Goal: Information Seeking & Learning: Check status

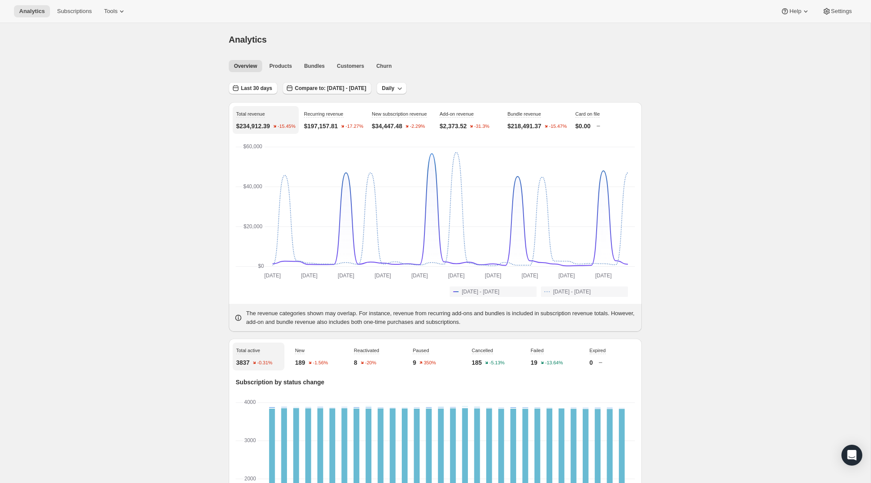
click at [371, 93] on button "Compare to: [DATE] - [DATE]" at bounding box center [327, 88] width 89 height 12
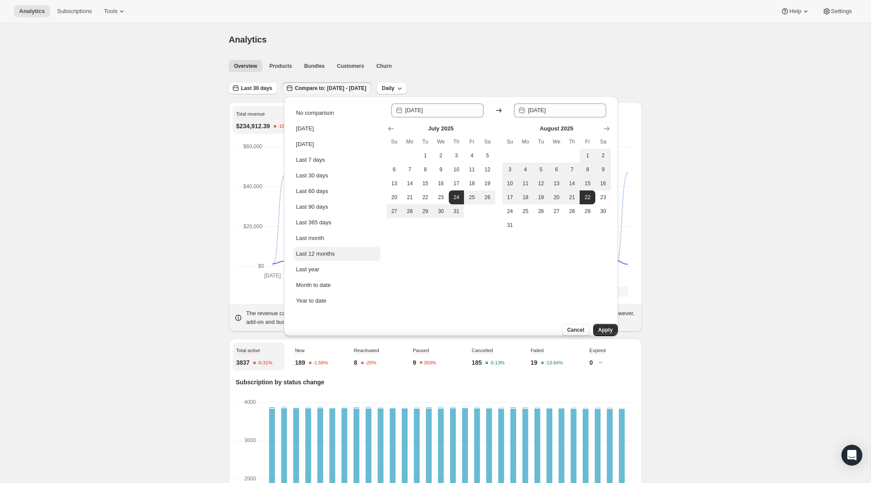
click at [329, 253] on div "Last 12 months" at bounding box center [315, 254] width 39 height 9
type input "2024-09-01"
type input "[DATE]"
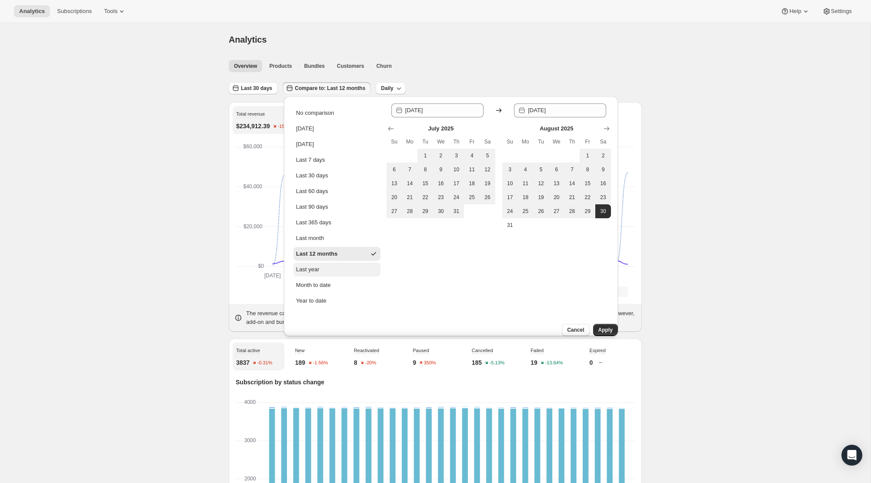
click at [330, 269] on button "Last year" at bounding box center [336, 270] width 87 height 14
type input "2024-01-01"
type input "2024-12-31"
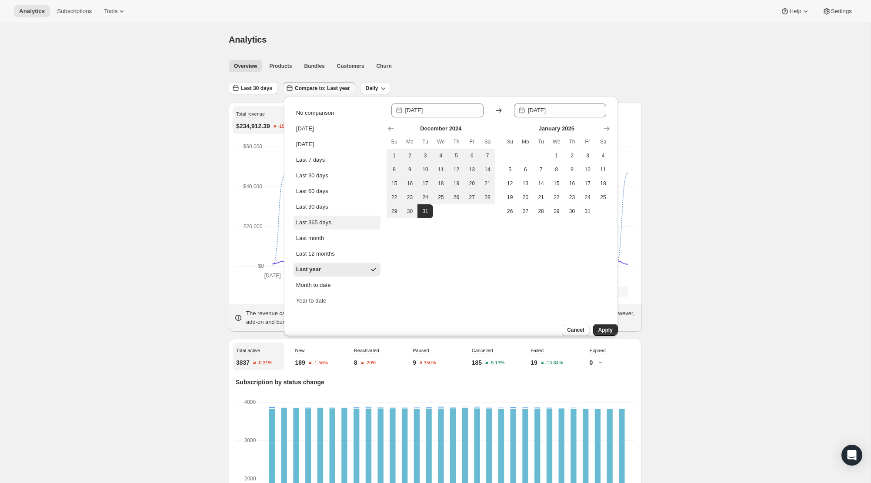
click at [346, 223] on button "Last 365 days" at bounding box center [336, 223] width 87 height 14
type input "[DATE]"
click at [598, 326] on span "Apply" at bounding box center [605, 329] width 14 height 7
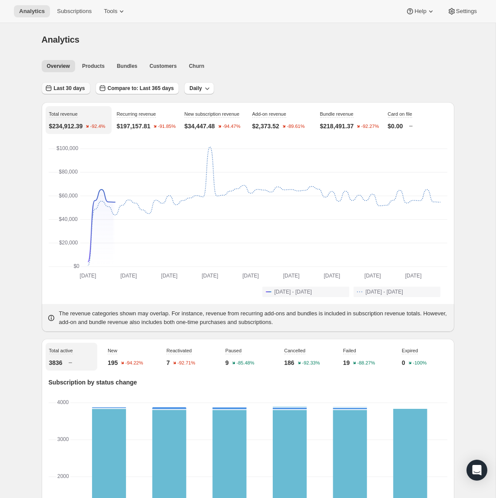
click at [72, 86] on span "Last 30 days" at bounding box center [69, 88] width 31 height 7
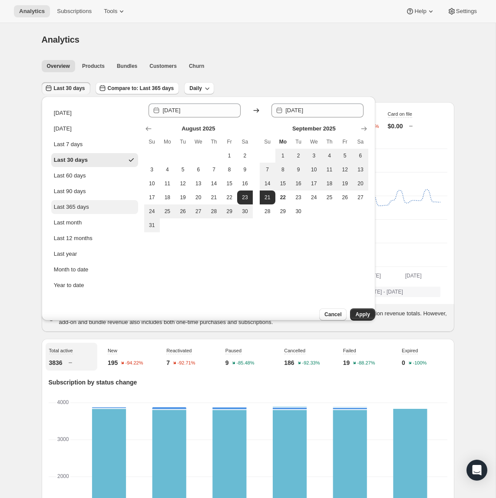
drag, startPoint x: 88, startPoint y: 205, endPoint x: 106, endPoint y: 212, distance: 19.7
click at [88, 205] on div "Last 365 days" at bounding box center [71, 207] width 35 height 9
type input "[DATE]"
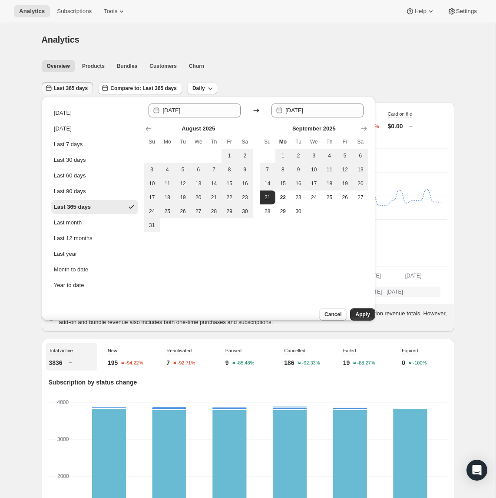
drag, startPoint x: 356, startPoint y: 308, endPoint x: 335, endPoint y: 289, distance: 28.0
click at [356, 311] on span "Apply" at bounding box center [363, 314] width 14 height 7
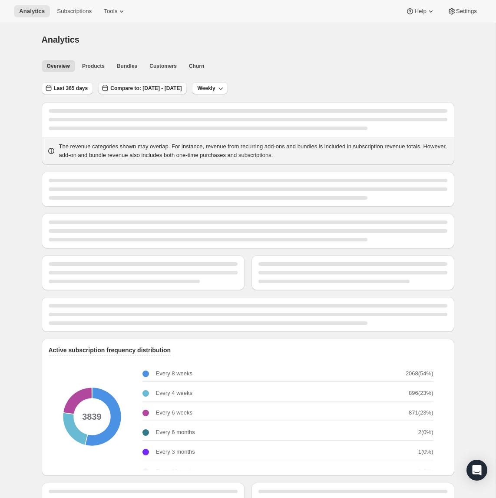
click at [153, 87] on span "Compare to: [DATE] - [DATE]" at bounding box center [145, 88] width 71 height 7
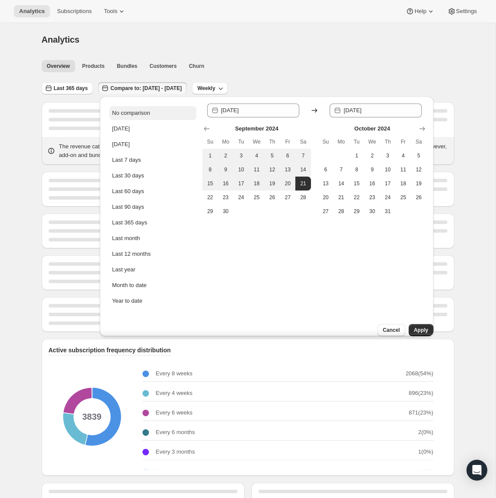
click at [126, 111] on div "No comparison" at bounding box center [131, 113] width 38 height 9
type input "[DATE]"
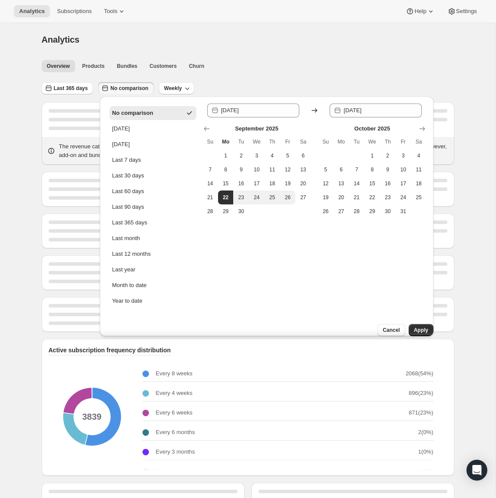
click at [414, 326] on span "Apply" at bounding box center [421, 329] width 14 height 7
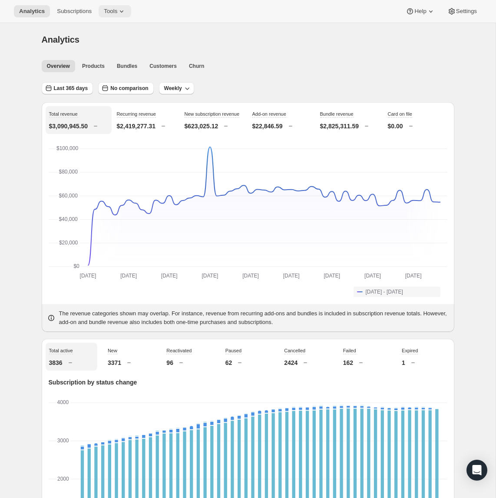
click at [114, 13] on span "Tools" at bounding box center [110, 11] width 13 height 7
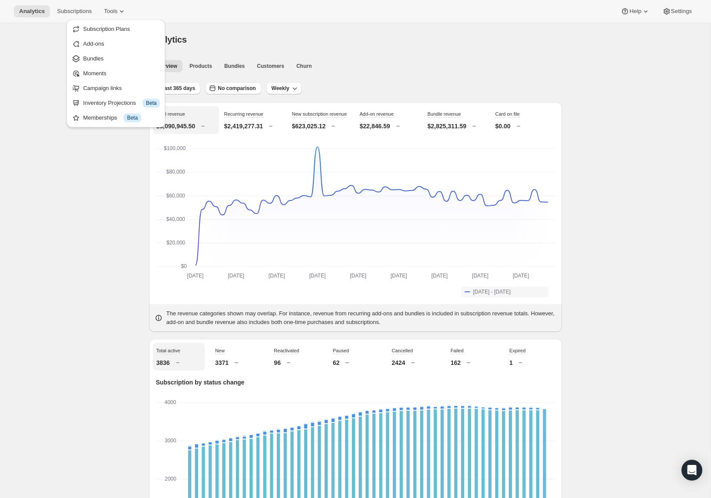
click at [338, 38] on div "Analytics" at bounding box center [355, 39] width 413 height 12
click at [206, 65] on span "Products" at bounding box center [201, 66] width 23 height 7
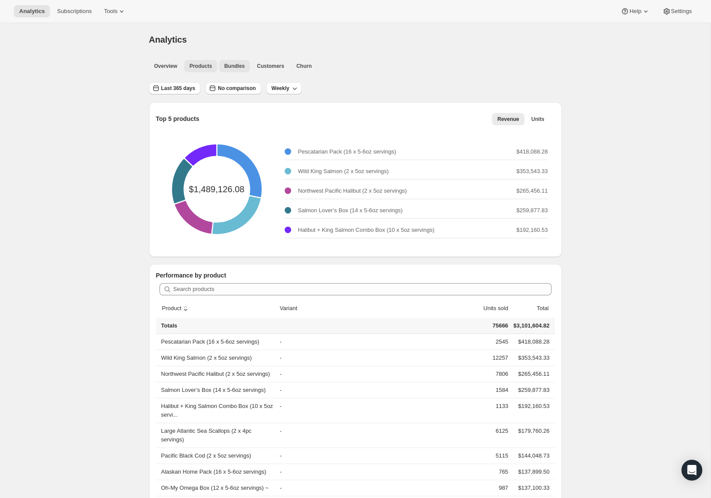
click at [226, 65] on span "Bundles" at bounding box center [234, 66] width 20 height 7
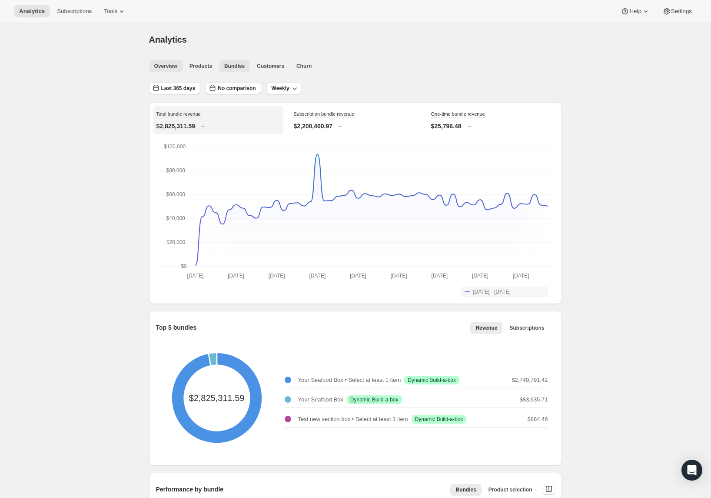
click at [166, 66] on span "Overview" at bounding box center [165, 66] width 23 height 7
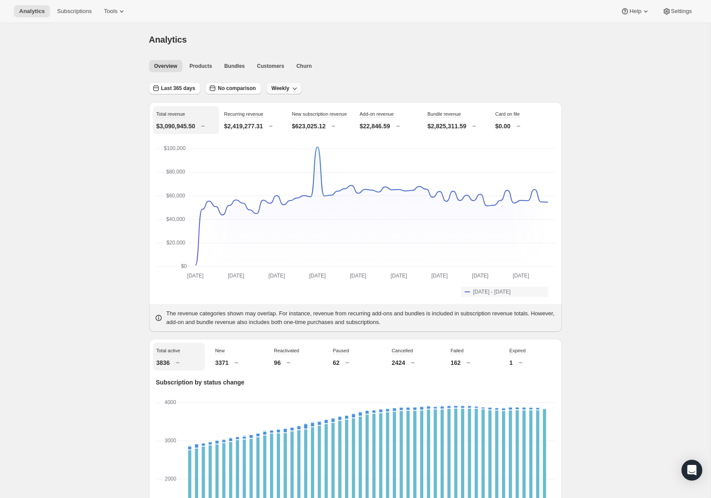
click at [293, 86] on icon "button" at bounding box center [294, 88] width 9 height 9
click at [241, 85] on span "No comparison" at bounding box center [237, 88] width 38 height 7
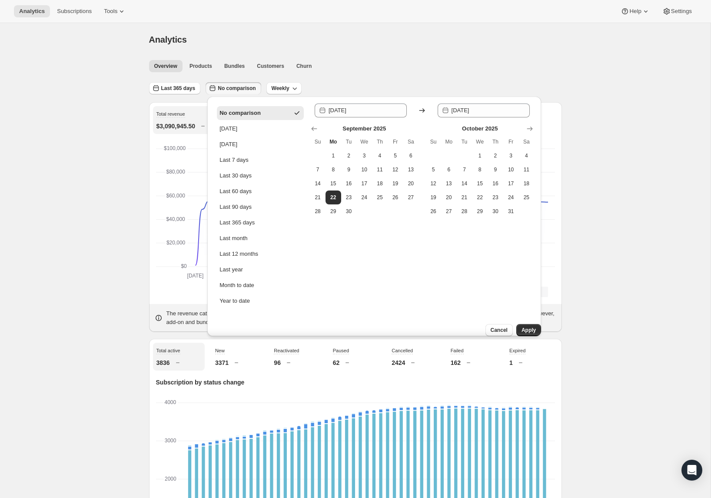
drag, startPoint x: 407, startPoint y: 72, endPoint x: 431, endPoint y: 69, distance: 24.0
click at [407, 72] on div "Overview Products Bundles Customers Churn More views Overview Products Bundles …" at bounding box center [353, 65] width 418 height 19
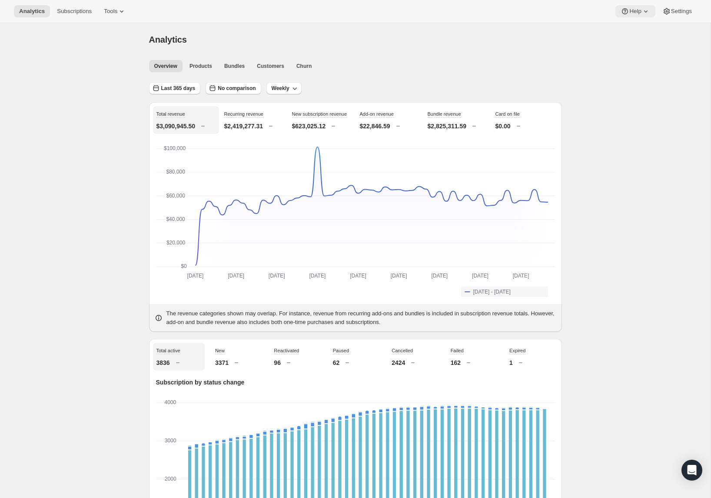
click at [636, 12] on span "Help" at bounding box center [635, 11] width 12 height 7
click at [396, 64] on ul "Overview Products Bundles Customers Churn More views" at bounding box center [352, 66] width 411 height 12
click at [286, 85] on span "Weekly" at bounding box center [281, 88] width 18 height 7
click at [286, 135] on span "Monthly" at bounding box center [286, 135] width 20 height 7
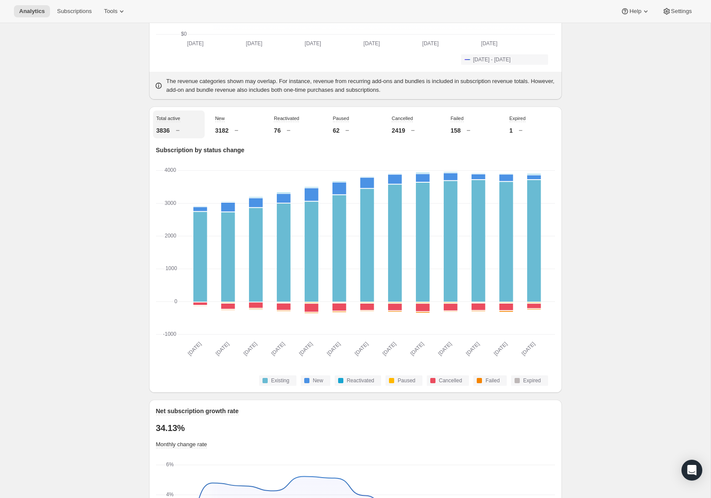
scroll to position [238, 0]
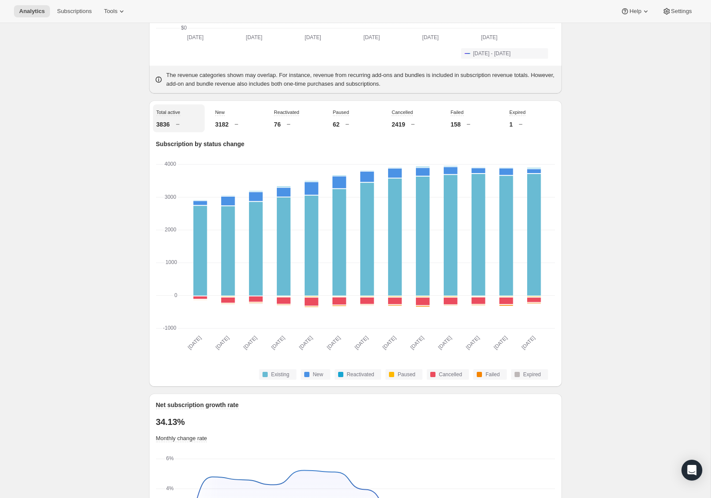
click at [234, 121] on div "New 3182" at bounding box center [238, 118] width 52 height 28
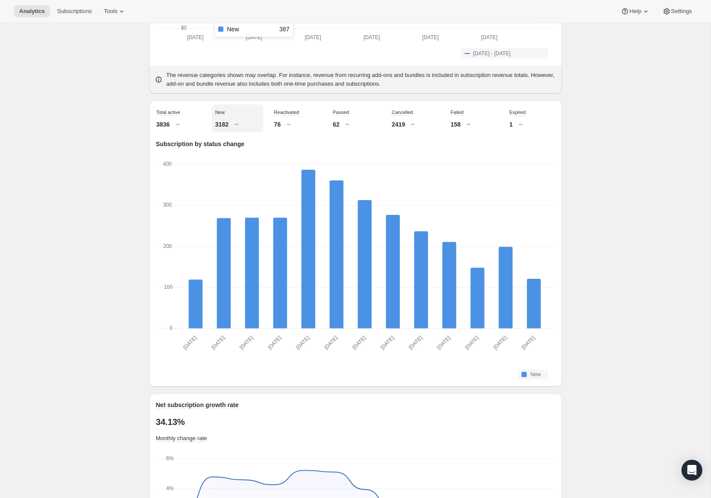
click at [308, 178] on rect "New-0 387" at bounding box center [308, 250] width 14 height 160
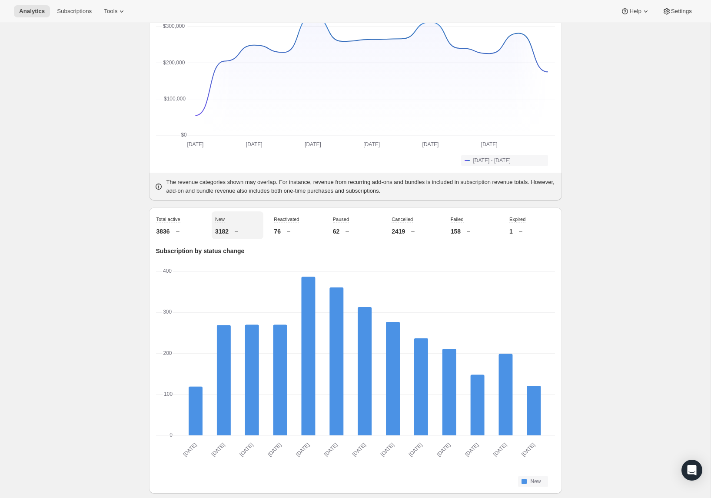
scroll to position [0, 0]
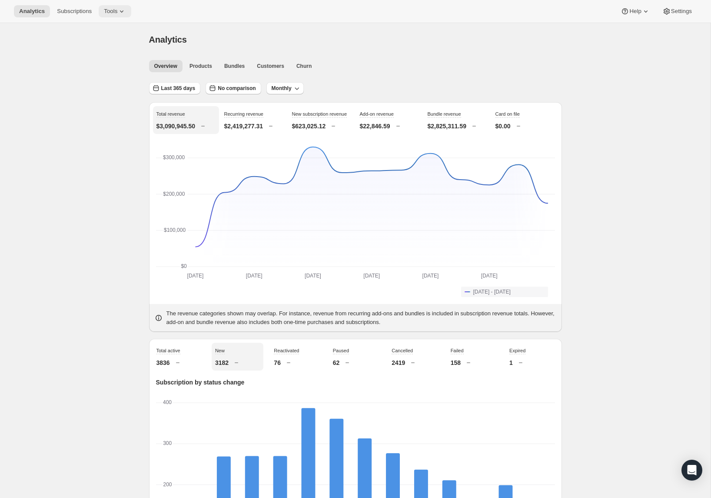
click at [115, 10] on span "Tools" at bounding box center [110, 11] width 13 height 7
click at [150, 221] on div "Total revenue $3,090,945.50 Recurring revenue $2,419,277.31 New subscription re…" at bounding box center [355, 217] width 413 height 230
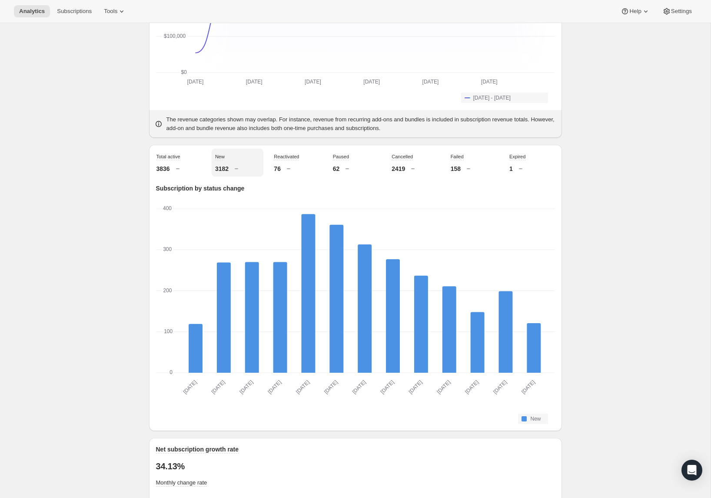
scroll to position [196, 0]
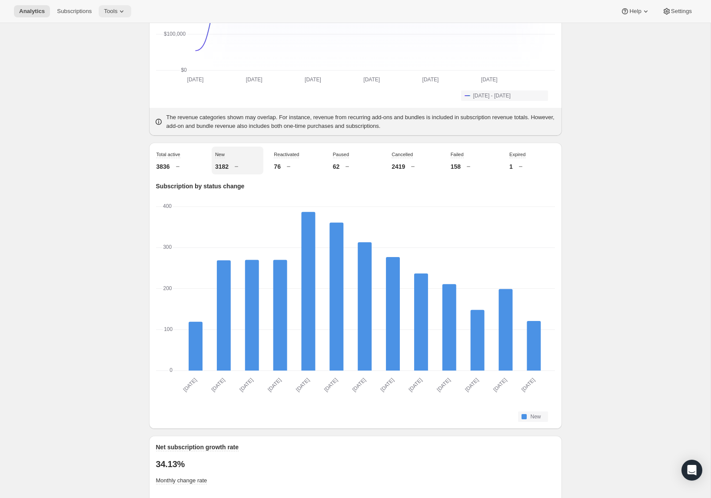
click at [119, 14] on button "Tools" at bounding box center [115, 11] width 33 height 12
click at [70, 16] on button "Subscriptions" at bounding box center [74, 11] width 45 height 12
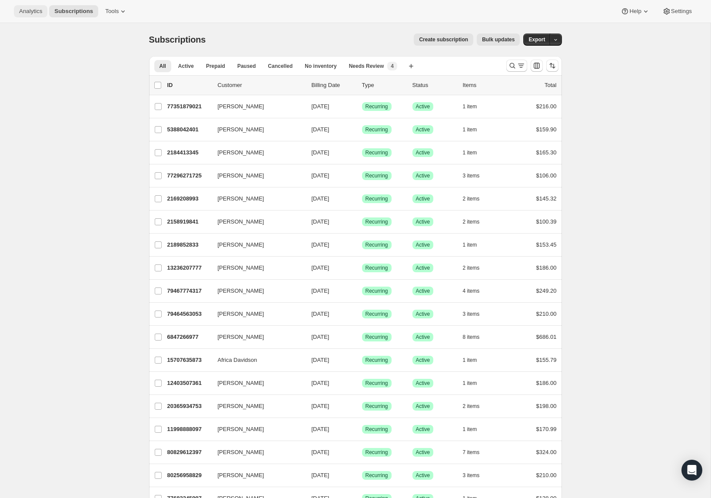
click at [40, 13] on span "Analytics" at bounding box center [30, 11] width 23 height 7
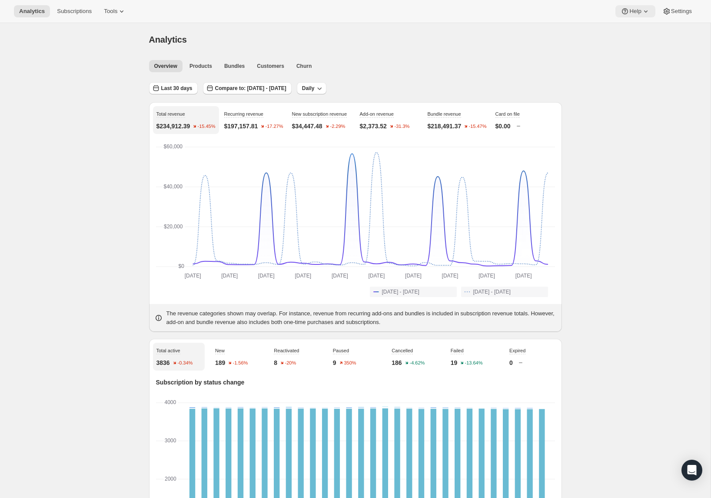
click at [635, 12] on span "Help" at bounding box center [635, 11] width 12 height 7
click at [635, 11] on span "Help" at bounding box center [635, 11] width 12 height 7
click at [525, 47] on div "Analytics. This page is ready Analytics" at bounding box center [355, 39] width 413 height 33
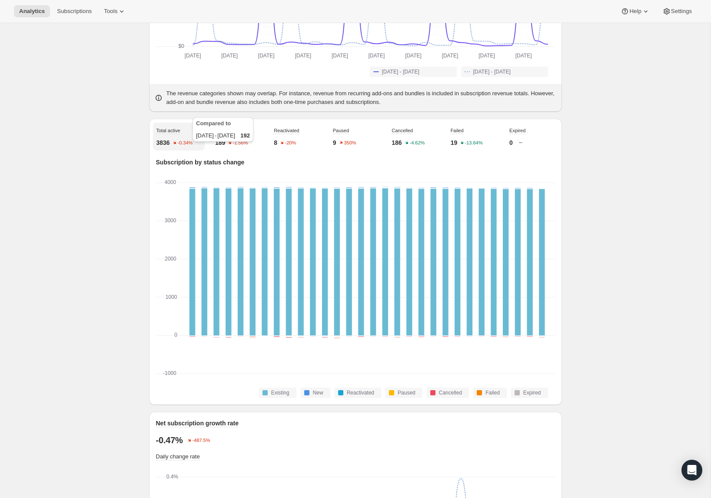
click at [239, 146] on text "-1.56%" at bounding box center [240, 142] width 15 height 5
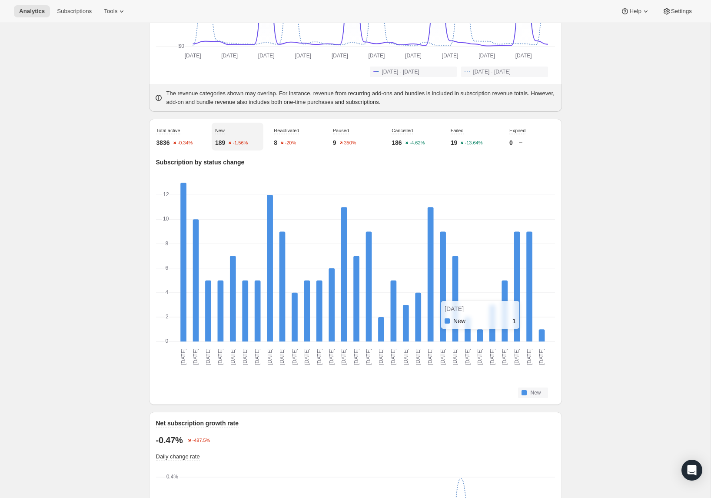
drag, startPoint x: 426, startPoint y: 279, endPoint x: 476, endPoint y: 222, distance: 75.5
click at [476, 222] on g at bounding box center [362, 263] width 371 height 160
click at [242, 139] on div "Compared to Jul 24, 2025 - Aug 22, 2025 192" at bounding box center [223, 131] width 64 height 31
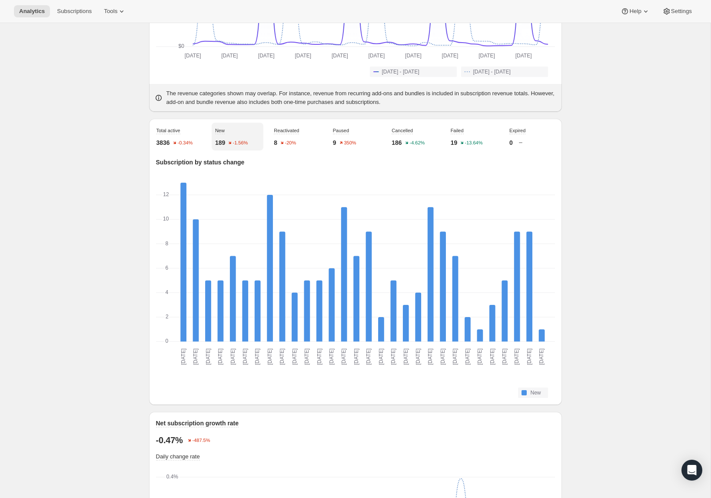
click at [224, 147] on p "189" at bounding box center [220, 142] width 10 height 9
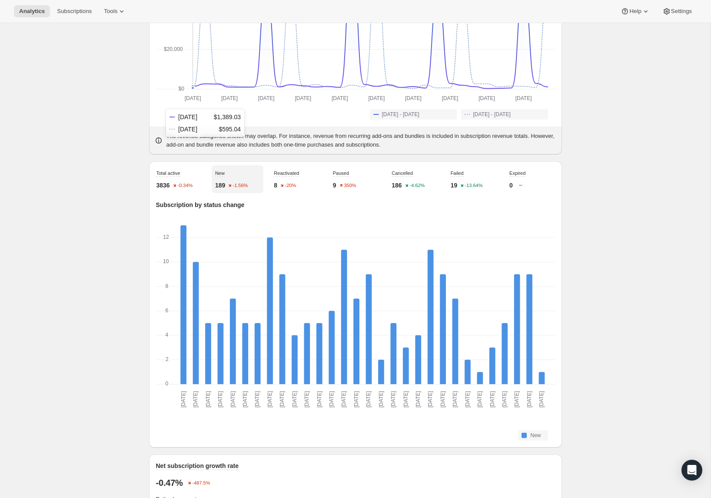
scroll to position [0, 0]
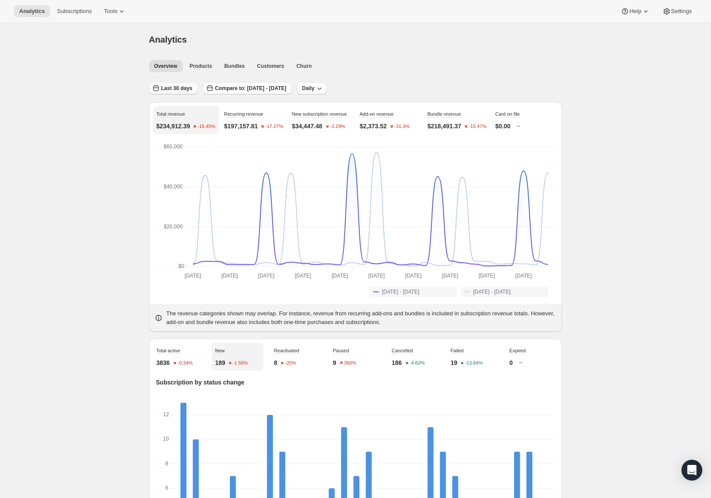
click at [173, 85] on span "Last 30 days" at bounding box center [176, 88] width 31 height 7
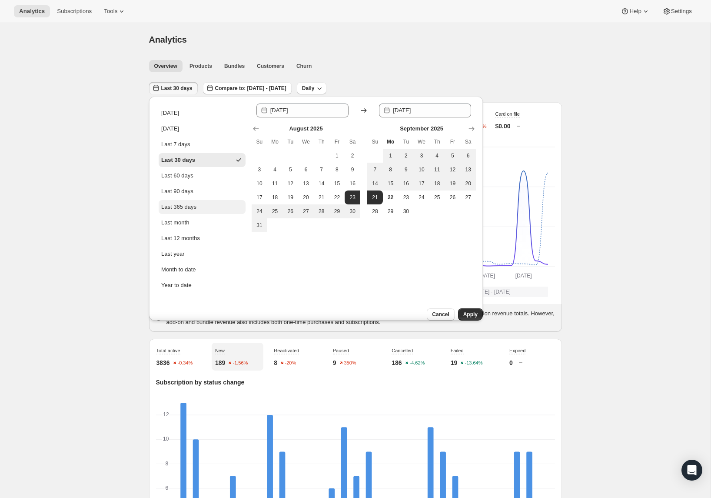
click at [196, 209] on div "Last 365 days" at bounding box center [178, 207] width 35 height 9
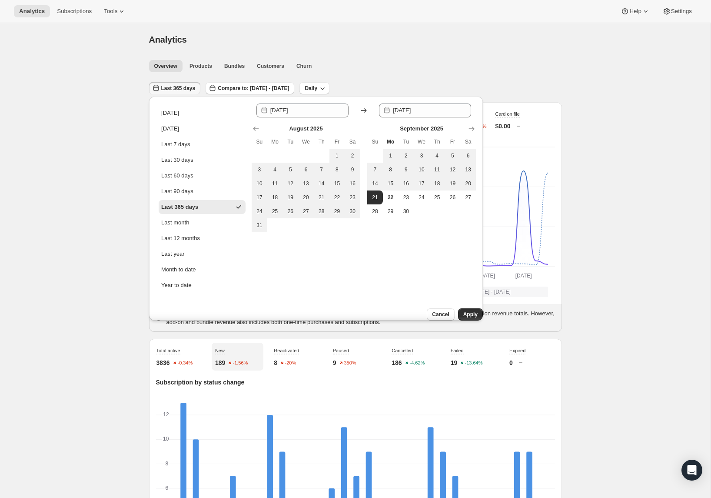
type input "[DATE]"
click at [463, 311] on span "Apply" at bounding box center [470, 314] width 14 height 7
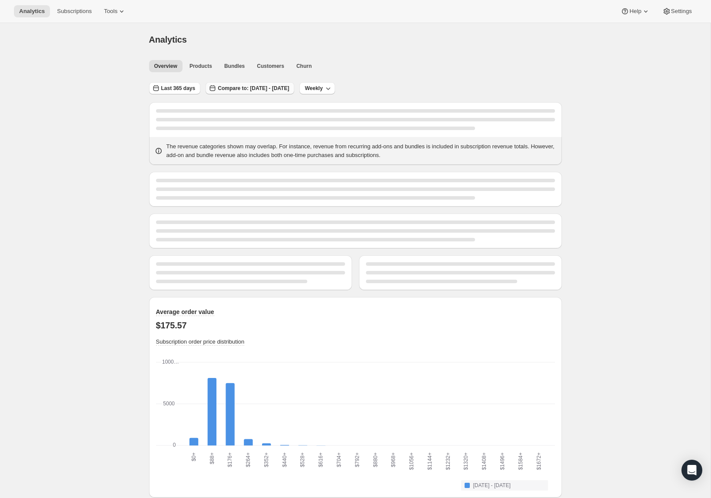
click at [240, 87] on span "Compare to: [DATE] - [DATE]" at bounding box center [253, 88] width 71 height 7
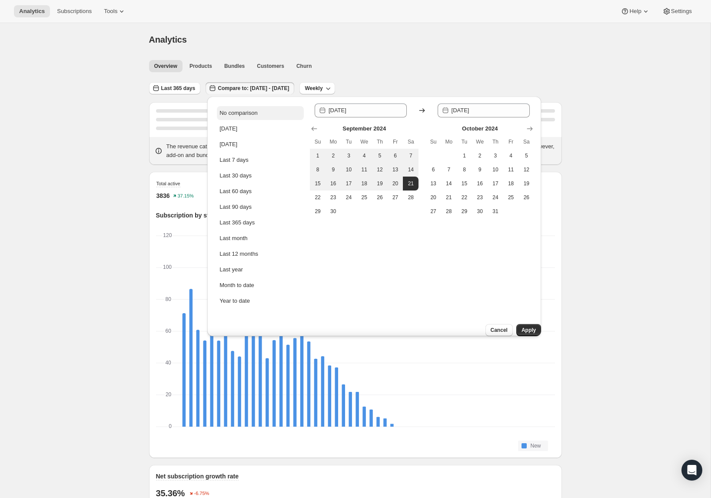
click at [233, 110] on div "No comparison" at bounding box center [239, 113] width 38 height 9
type input "[DATE]"
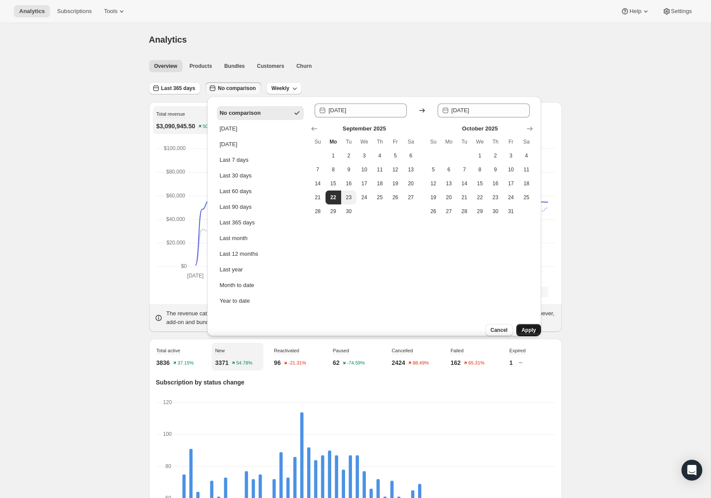
click at [522, 326] on span "Apply" at bounding box center [529, 329] width 14 height 7
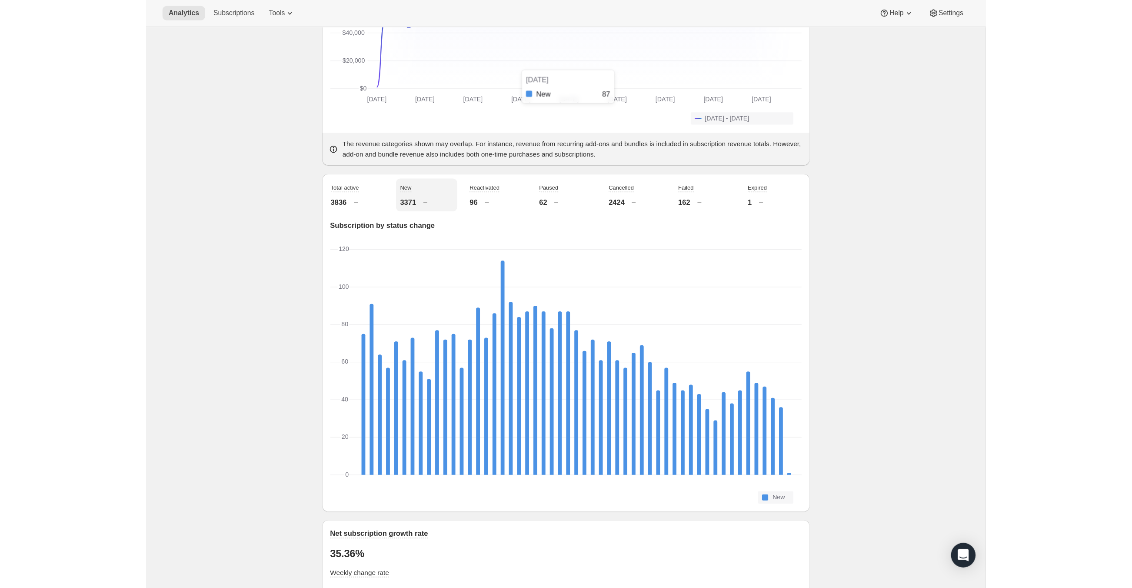
scroll to position [180, 0]
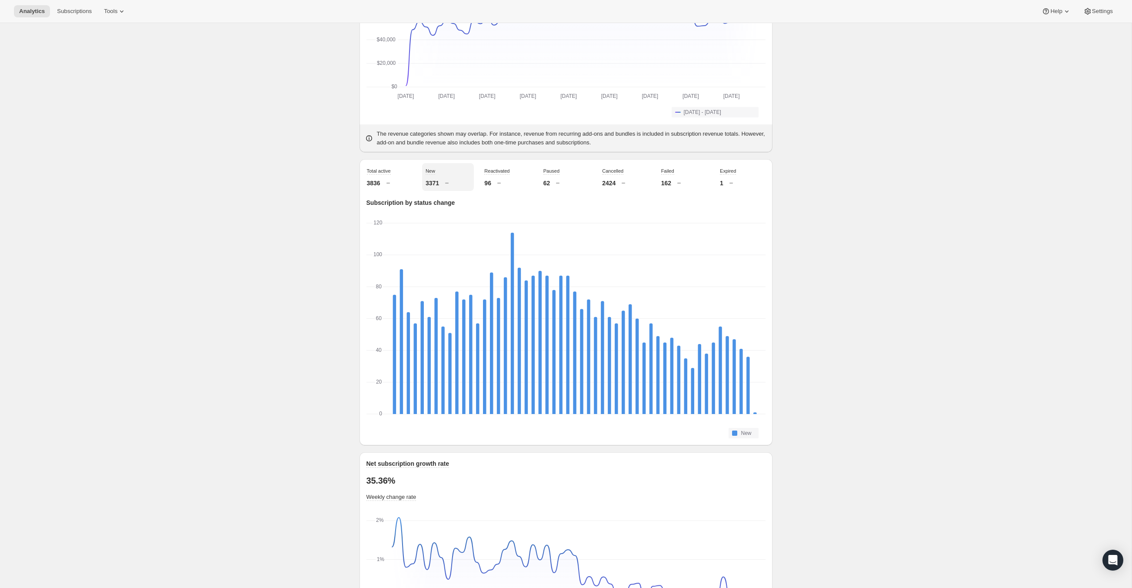
click at [155, 184] on div "Analytics. This page is ready Analytics Overview Products Bundles Customers Chu…" at bounding box center [565, 569] width 1131 height 1450
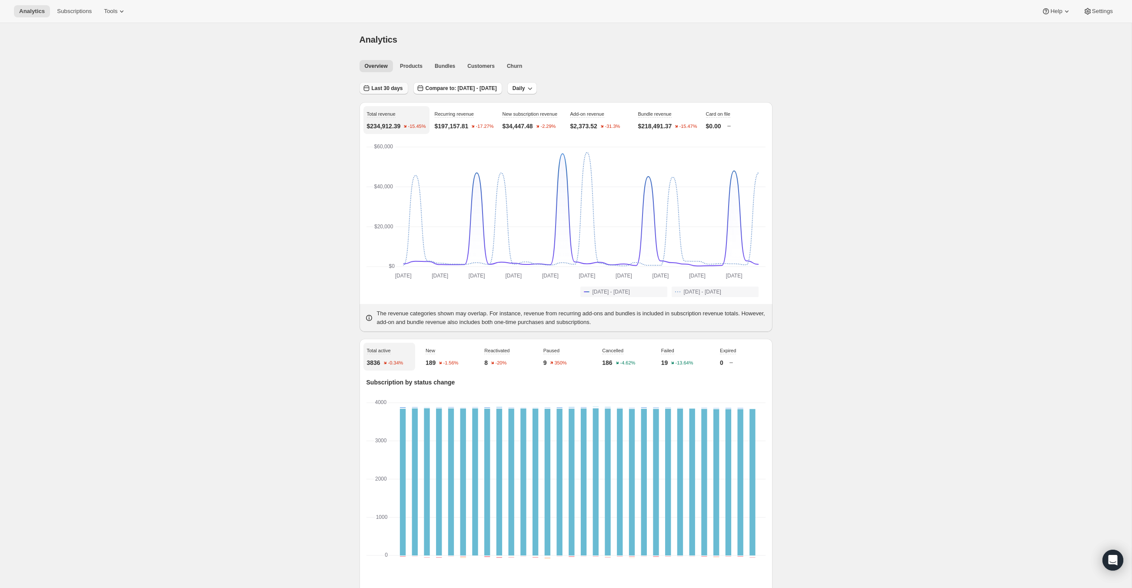
click at [393, 91] on button "Last 30 days" at bounding box center [383, 88] width 49 height 12
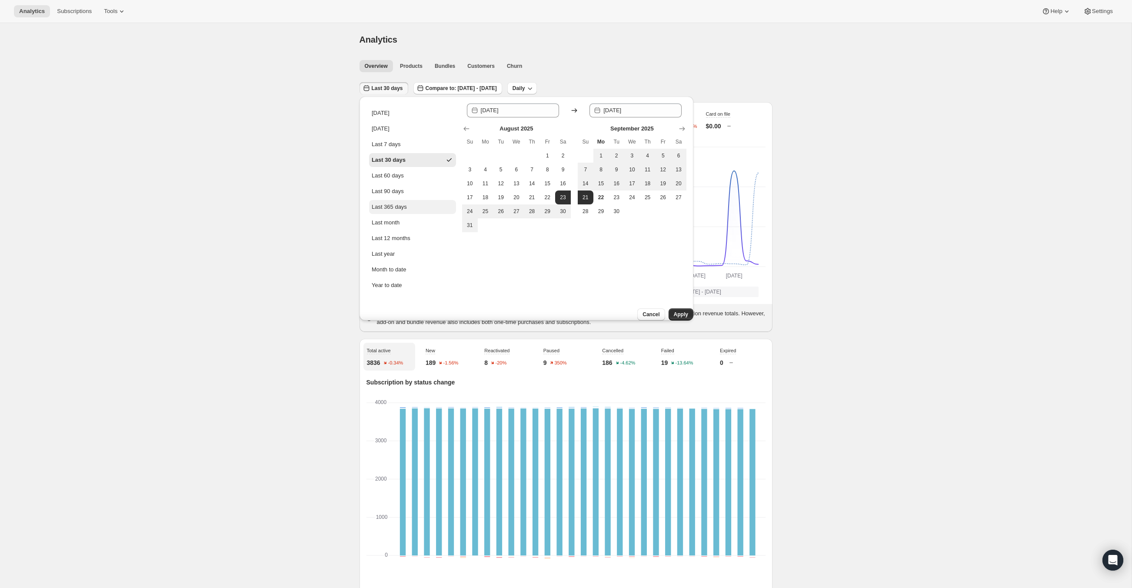
click at [400, 210] on div "Last 365 days" at bounding box center [389, 207] width 35 height 9
type input "[DATE]"
click at [679, 311] on span "Apply" at bounding box center [681, 314] width 14 height 7
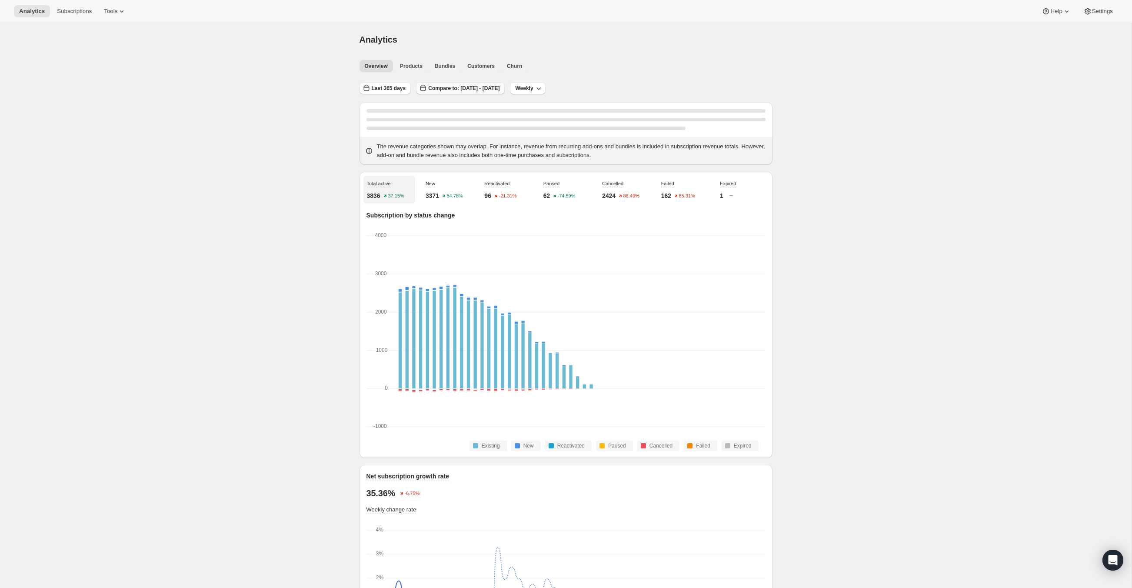
click at [499, 87] on span "Compare to: [DATE] - [DATE]" at bounding box center [463, 88] width 71 height 7
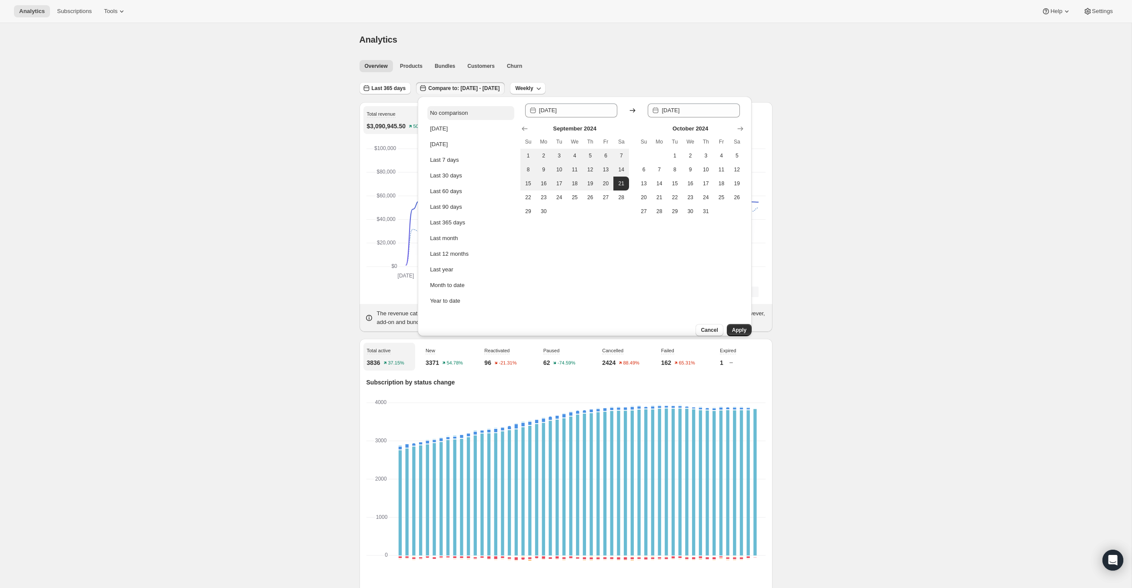
click at [455, 113] on div "No comparison" at bounding box center [449, 113] width 38 height 9
type input "[DATE]"
drag, startPoint x: 737, startPoint y: 321, endPoint x: 741, endPoint y: 318, distance: 5.2
click at [736, 326] on span "Apply" at bounding box center [739, 329] width 14 height 7
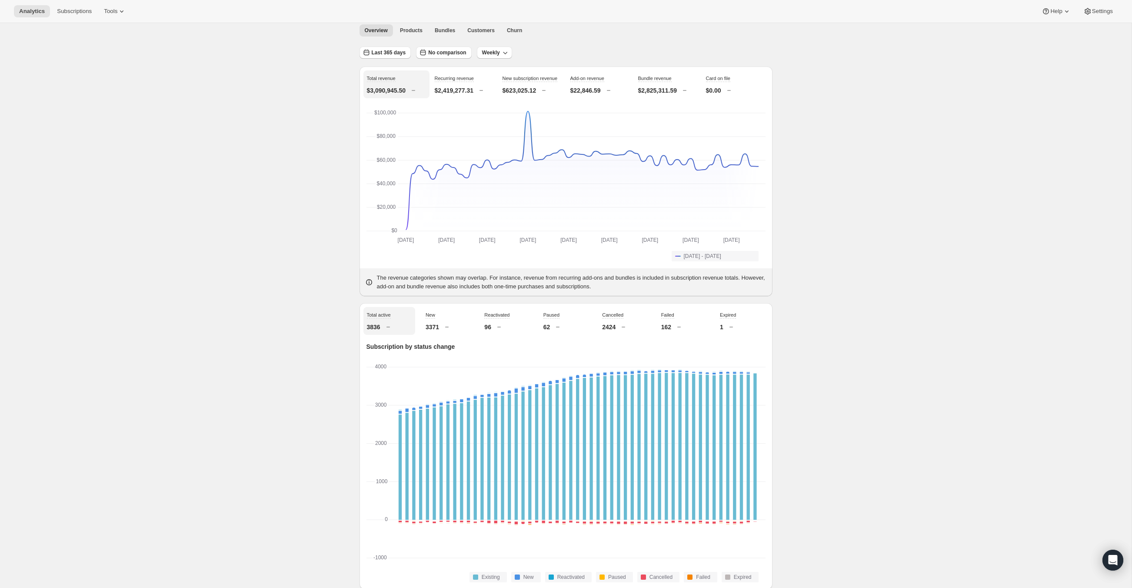
scroll to position [40, 0]
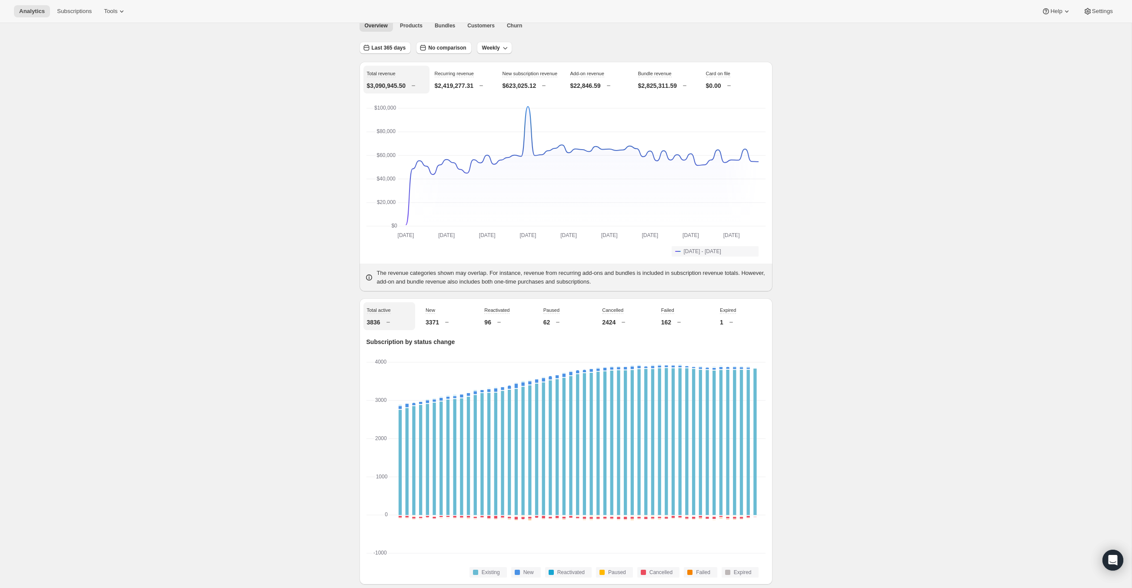
click at [435, 313] on span "New" at bounding box center [431, 309] width 10 height 5
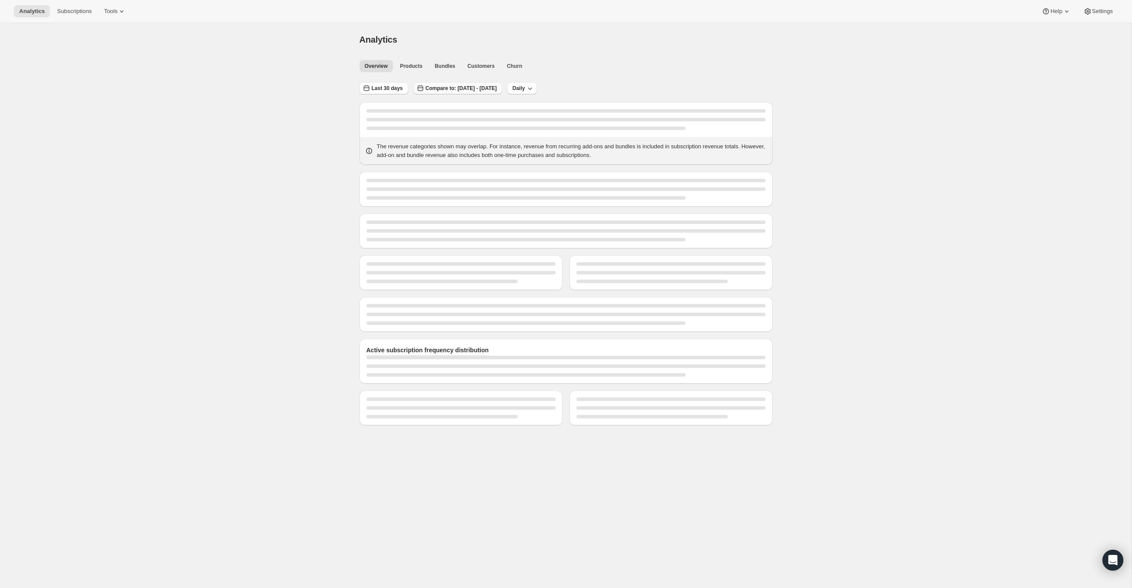
click at [452, 85] on span "Compare to: [DATE] - [DATE]" at bounding box center [461, 88] width 71 height 7
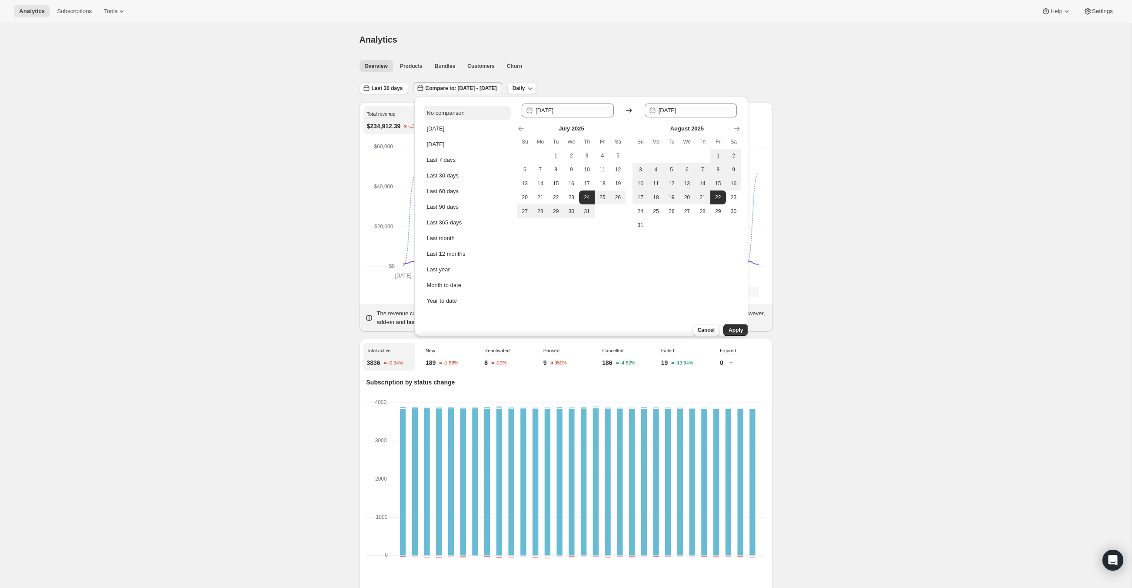
drag, startPoint x: 445, startPoint y: 116, endPoint x: 437, endPoint y: 110, distance: 10.5
click at [442, 115] on div "No comparison" at bounding box center [445, 113] width 38 height 9
type input "[DATE]"
click at [396, 84] on button "Last 30 days" at bounding box center [383, 88] width 49 height 12
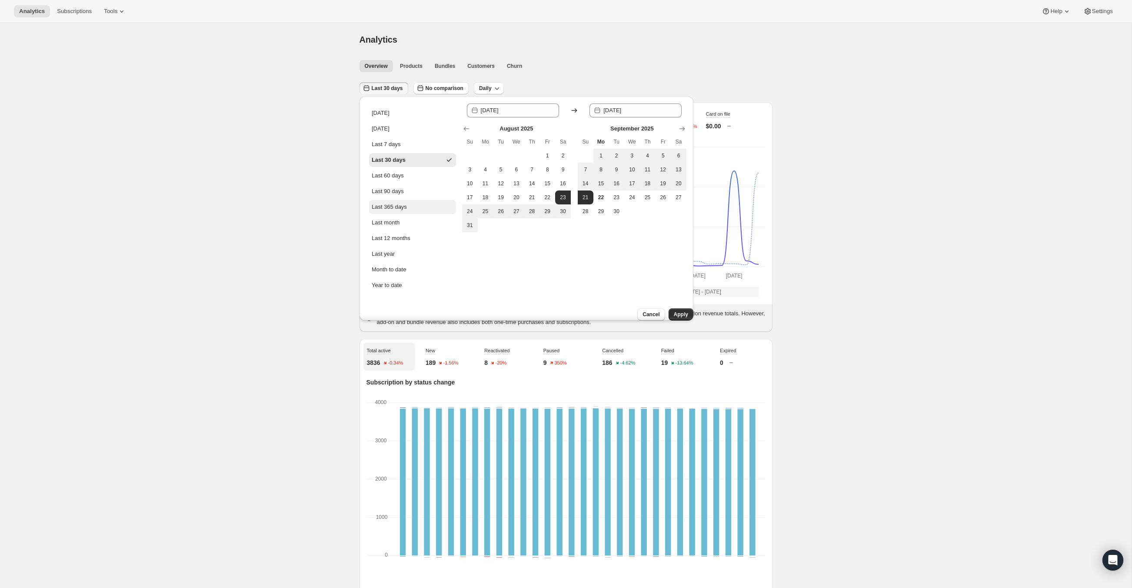
drag, startPoint x: 409, startPoint y: 203, endPoint x: 439, endPoint y: 206, distance: 30.2
click at [409, 203] on button "Last 365 days" at bounding box center [412, 207] width 87 height 14
type input "[DATE]"
click at [490, 91] on span "Daily" at bounding box center [488, 88] width 13 height 7
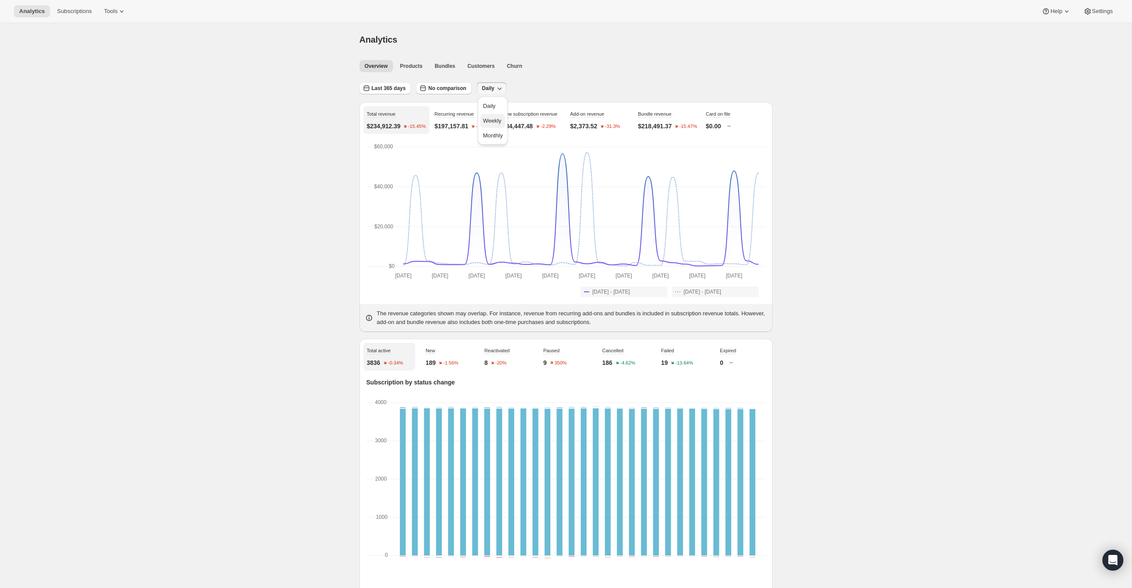
click at [492, 117] on span "Weekly" at bounding box center [492, 120] width 18 height 7
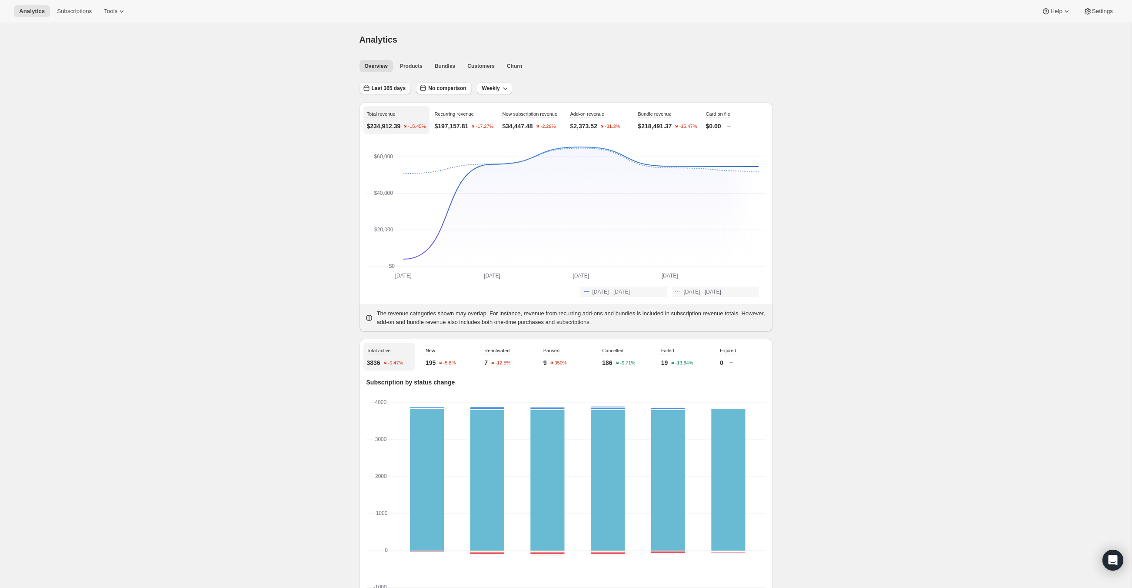
click at [382, 87] on span "Last 365 days" at bounding box center [389, 88] width 34 height 7
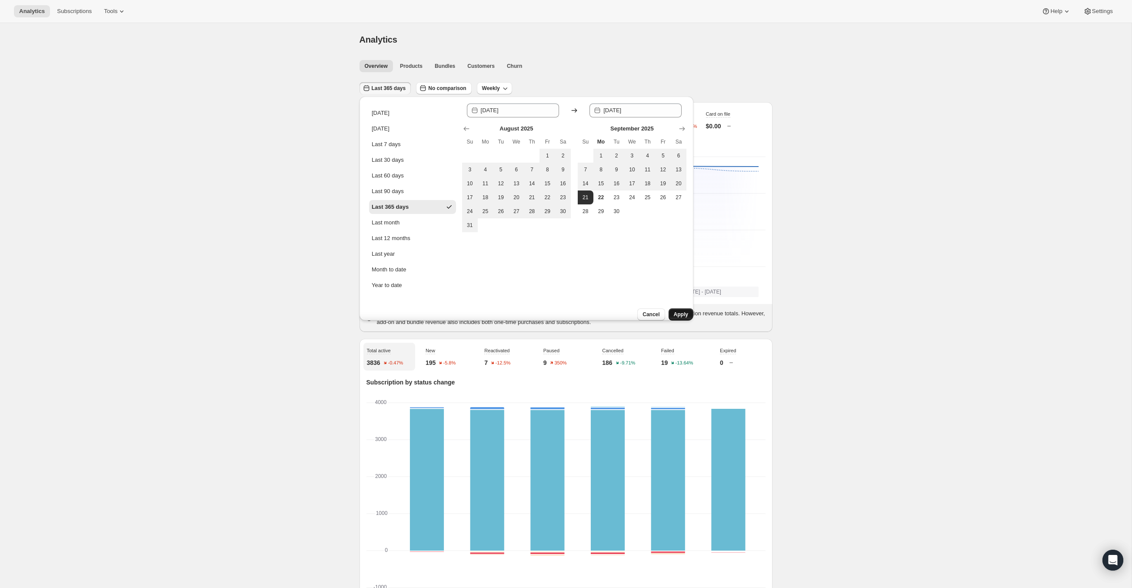
click at [679, 308] on button "Apply" at bounding box center [681, 314] width 25 height 12
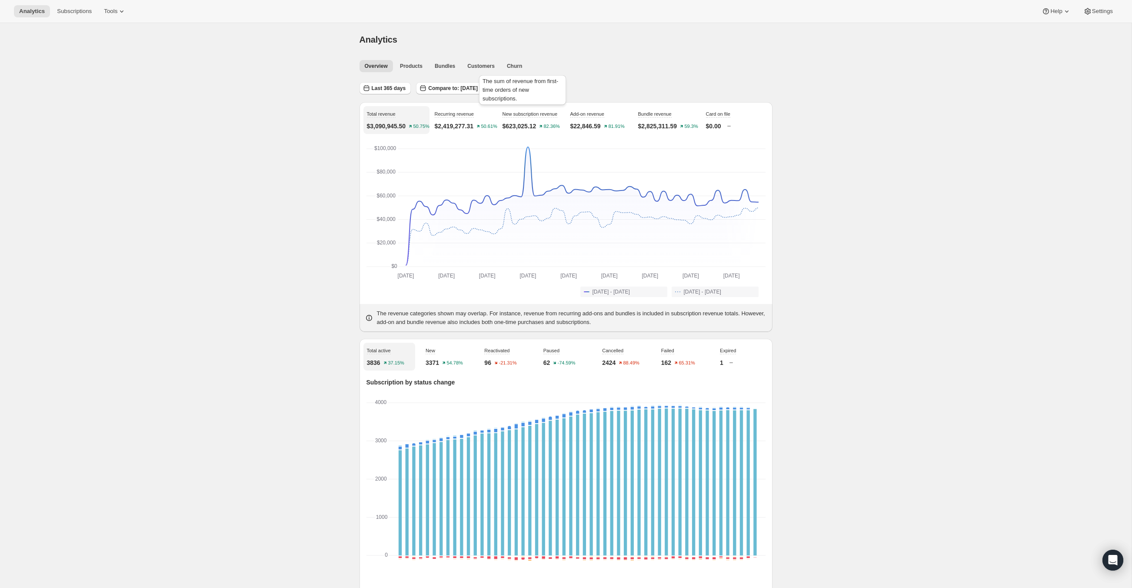
click at [495, 89] on div "The sum of revenue from first-time orders of new subscriptions." at bounding box center [522, 91] width 90 height 37
click at [457, 88] on span "Compare to: [DATE] - [DATE]" at bounding box center [463, 88] width 71 height 7
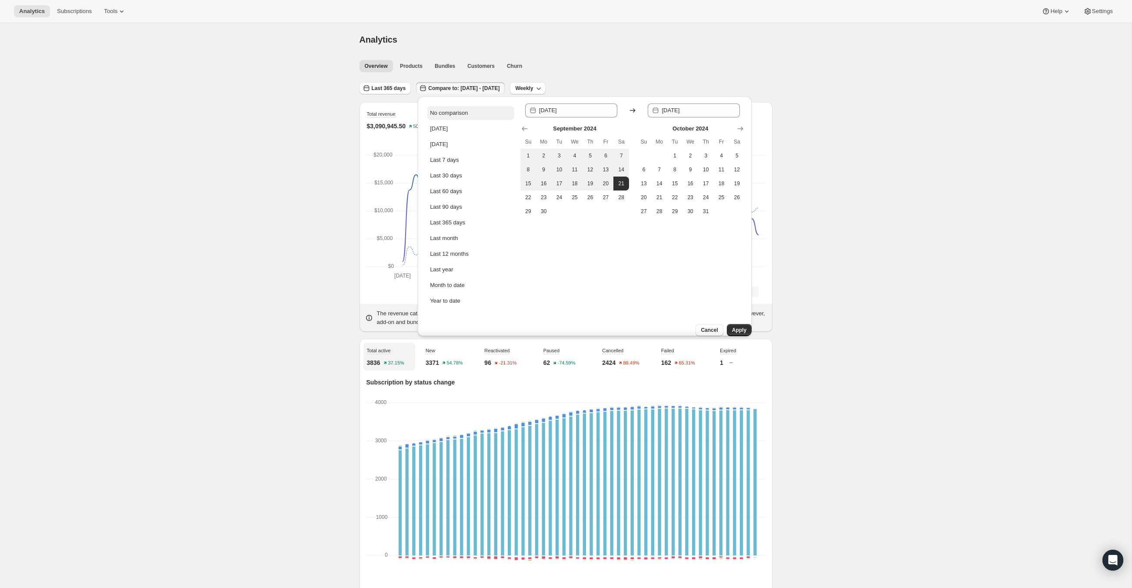
click at [446, 109] on div "No comparison" at bounding box center [449, 113] width 38 height 9
type input "[DATE]"
click at [739, 326] on span "Apply" at bounding box center [739, 329] width 14 height 7
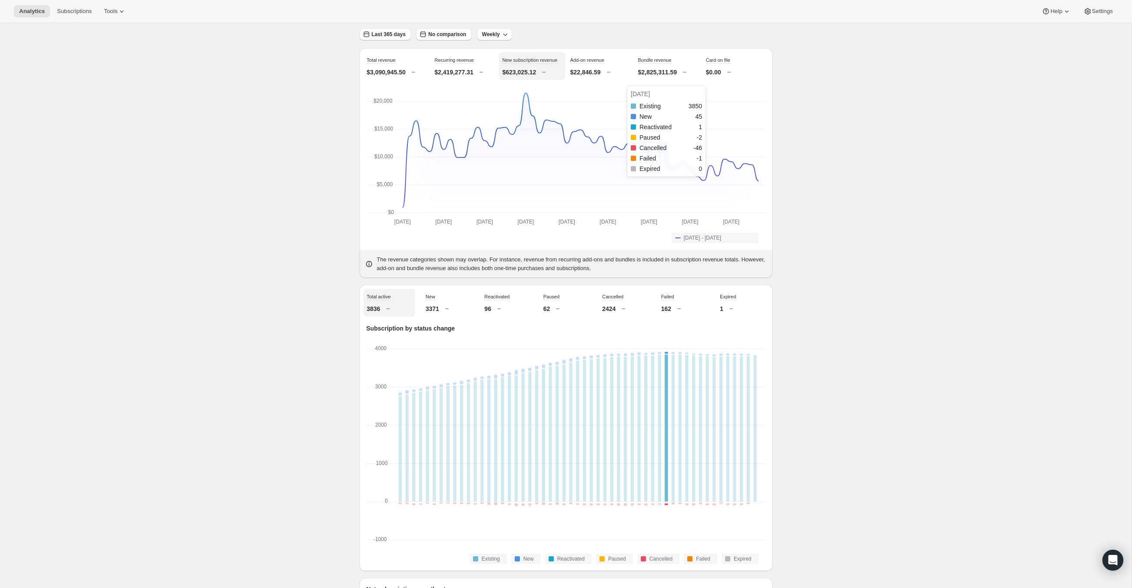
scroll to position [55, 0]
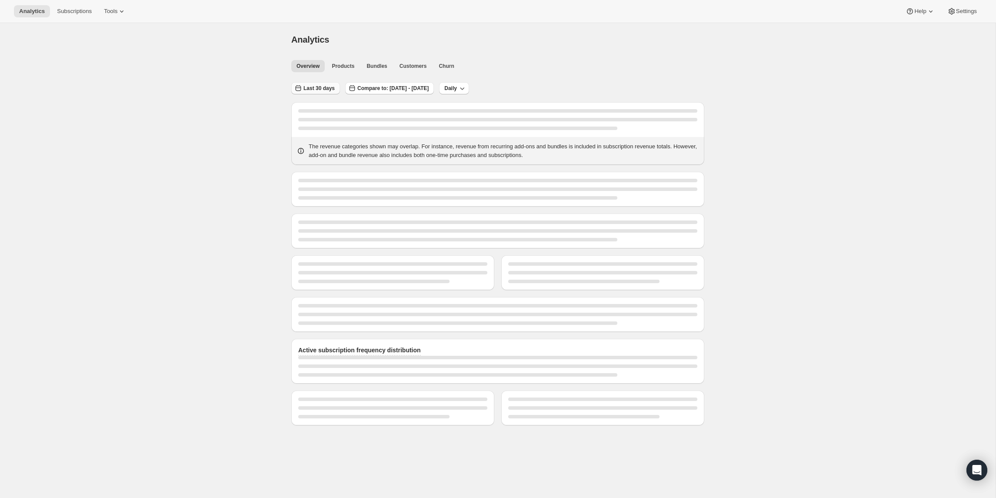
click at [323, 86] on span "Last 30 days" at bounding box center [318, 88] width 31 height 7
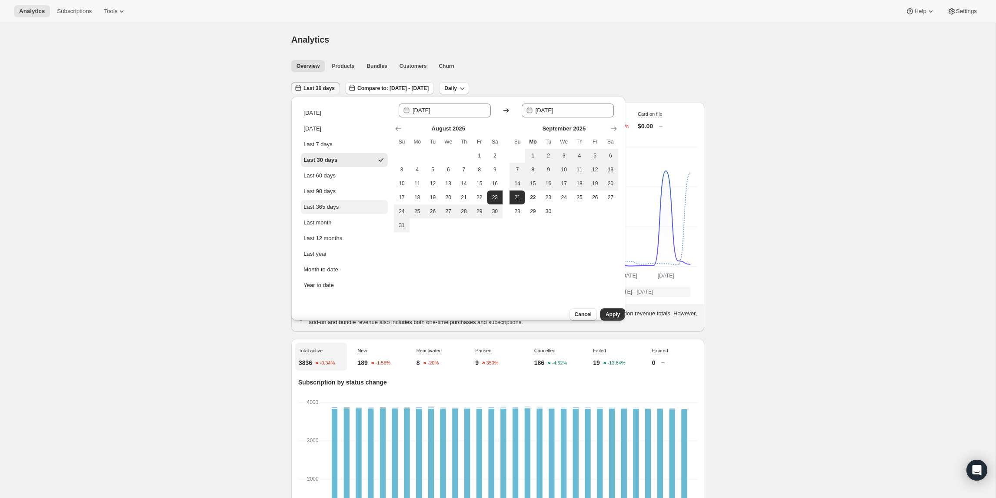
click at [318, 203] on div "Last 365 days" at bounding box center [320, 207] width 35 height 9
type input "[DATE]"
click at [605, 311] on span "Apply" at bounding box center [612, 314] width 14 height 7
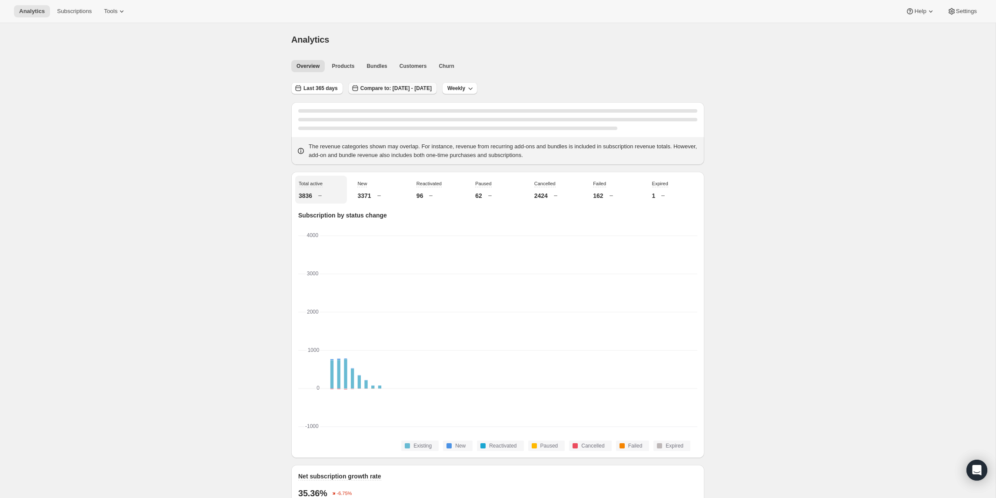
click at [404, 90] on span "Compare to: [DATE] - [DATE]" at bounding box center [395, 88] width 71 height 7
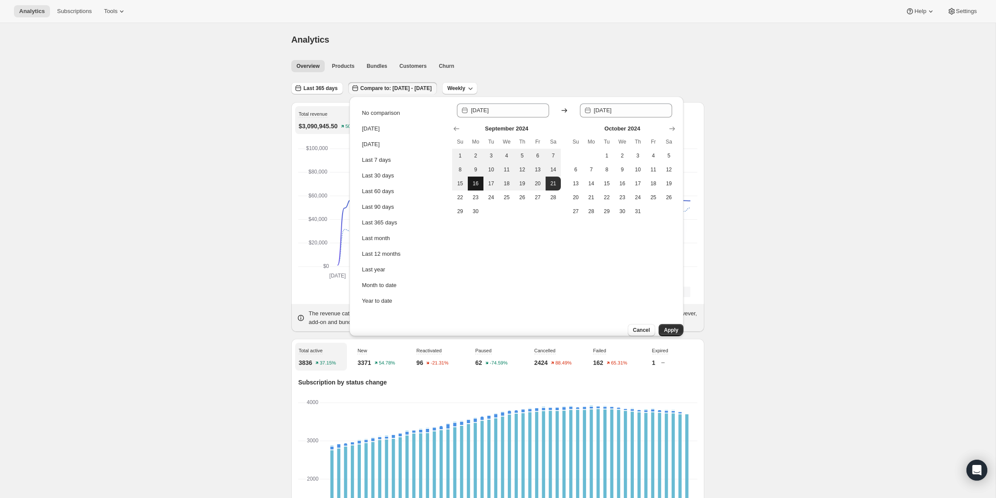
drag, startPoint x: 372, startPoint y: 112, endPoint x: 470, endPoint y: 182, distance: 120.6
click at [372, 112] on div "No comparison" at bounding box center [381, 113] width 38 height 9
type input "[DATE]"
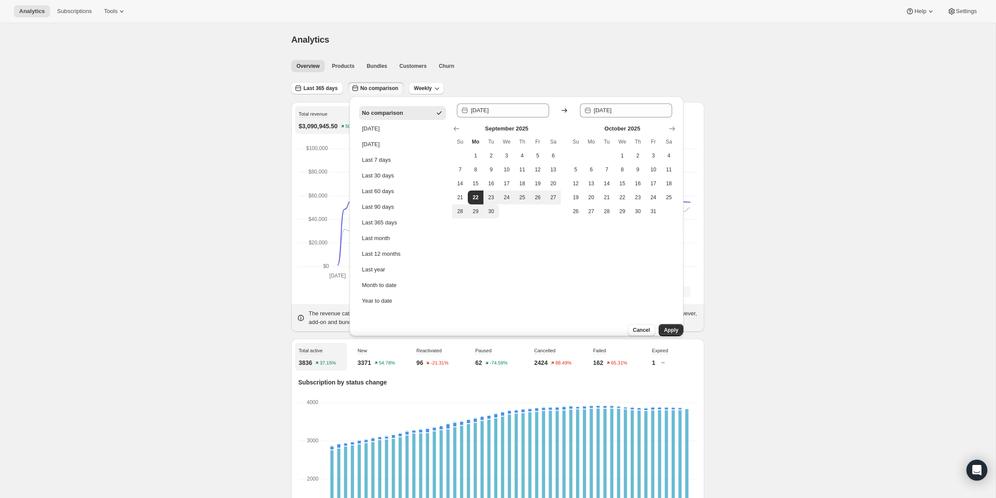
drag, startPoint x: 672, startPoint y: 323, endPoint x: 668, endPoint y: 316, distance: 7.2
click at [671, 324] on button "Apply" at bounding box center [671, 330] width 25 height 12
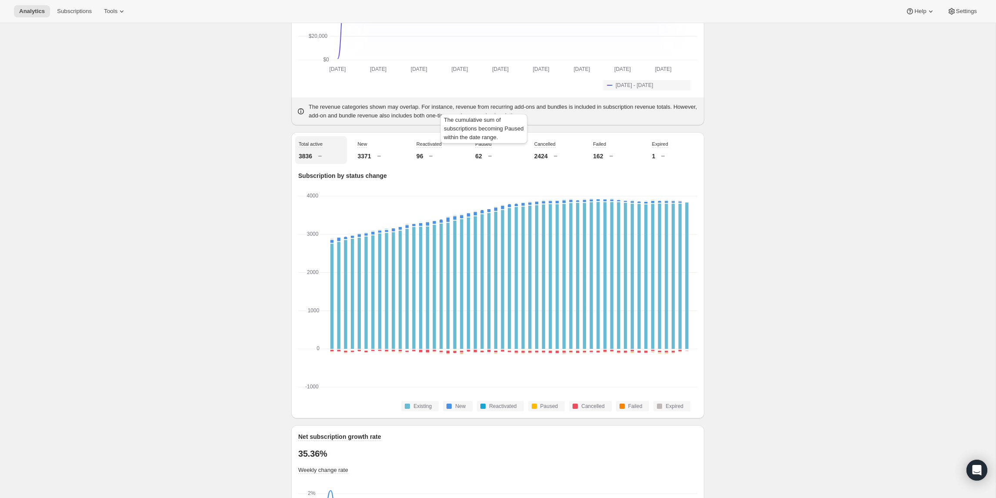
scroll to position [207, 0]
click at [369, 155] on div "New 3371" at bounding box center [380, 150] width 52 height 28
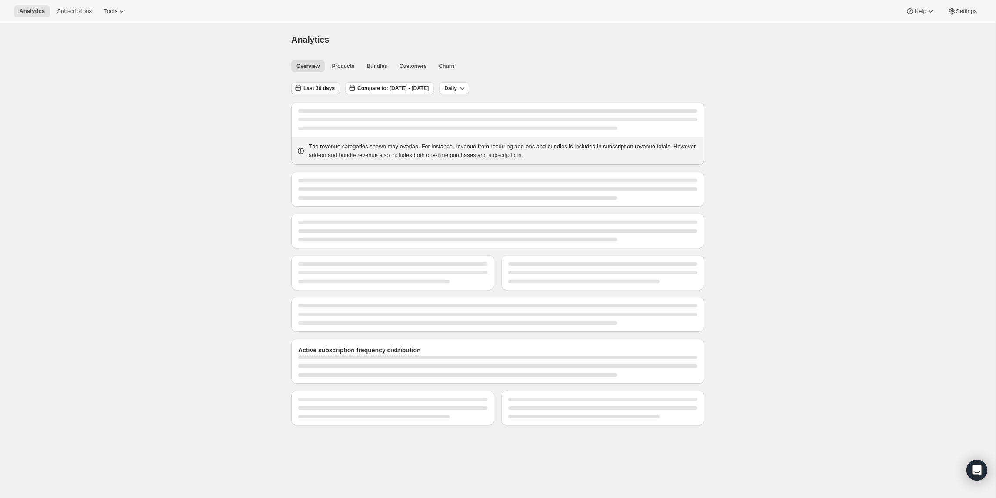
click at [316, 91] on span "Last 30 days" at bounding box center [318, 88] width 31 height 7
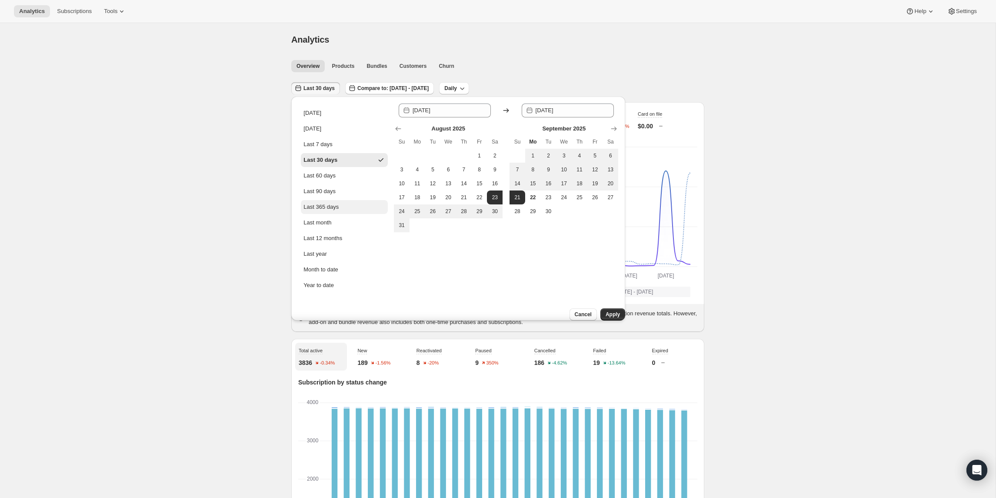
click at [342, 210] on button "Last 365 days" at bounding box center [344, 207] width 87 height 14
type input "[DATE]"
click at [606, 311] on span "Apply" at bounding box center [612, 314] width 14 height 7
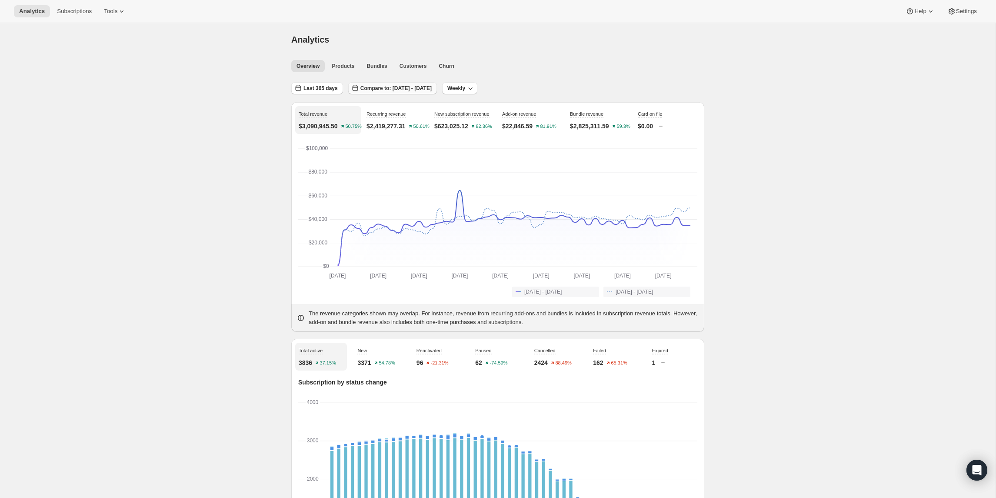
click at [389, 87] on span "Compare to: [DATE] - [DATE]" at bounding box center [395, 88] width 71 height 7
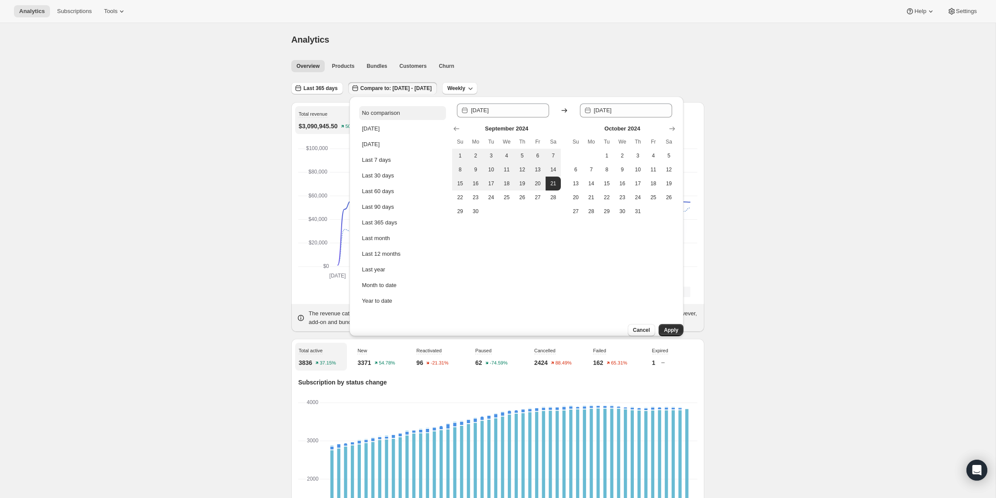
drag, startPoint x: 391, startPoint y: 110, endPoint x: 475, endPoint y: 178, distance: 108.2
click at [391, 110] on div "No comparison" at bounding box center [381, 113] width 38 height 9
type input "[DATE]"
drag, startPoint x: 665, startPoint y: 321, endPoint x: 659, endPoint y: 321, distance: 5.2
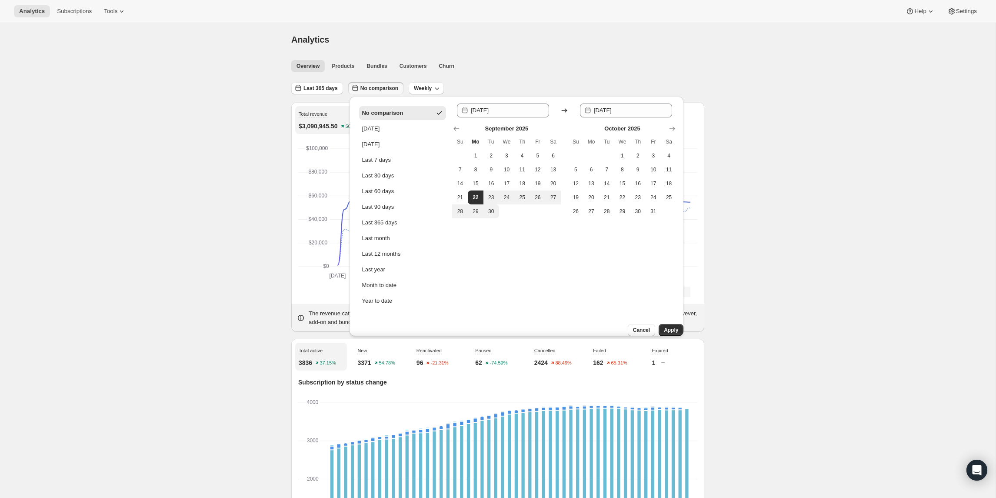
click at [665, 326] on span "Apply" at bounding box center [671, 329] width 14 height 7
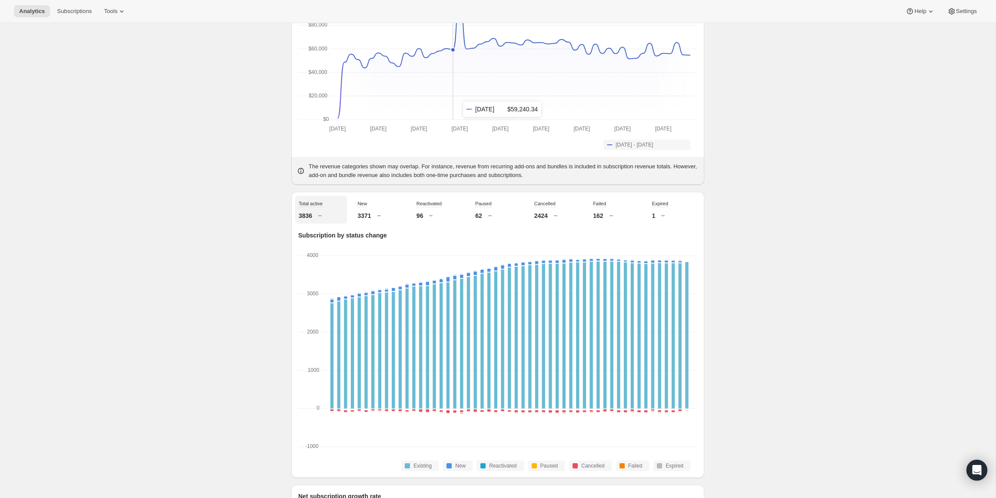
scroll to position [148, 0]
click at [370, 212] on div "New 3371" at bounding box center [380, 209] width 52 height 28
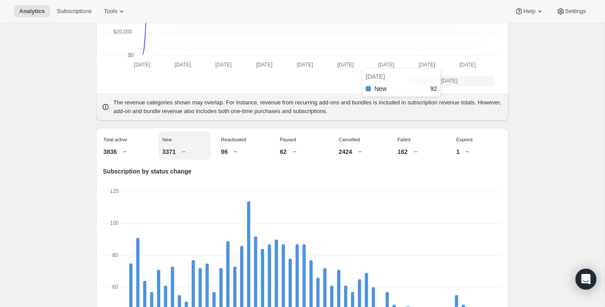
scroll to position [210, 0]
